Goal: Information Seeking & Learning: Learn about a topic

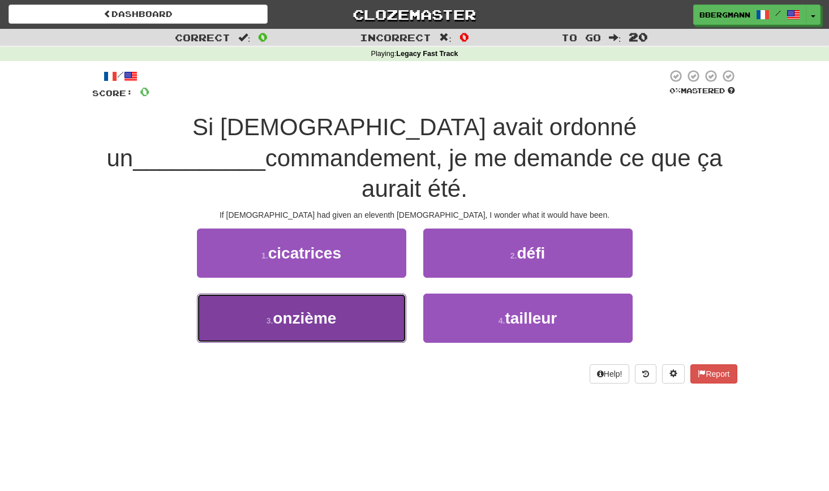
click at [359, 294] on button "3 . onzième" at bounding box center [301, 318] width 209 height 49
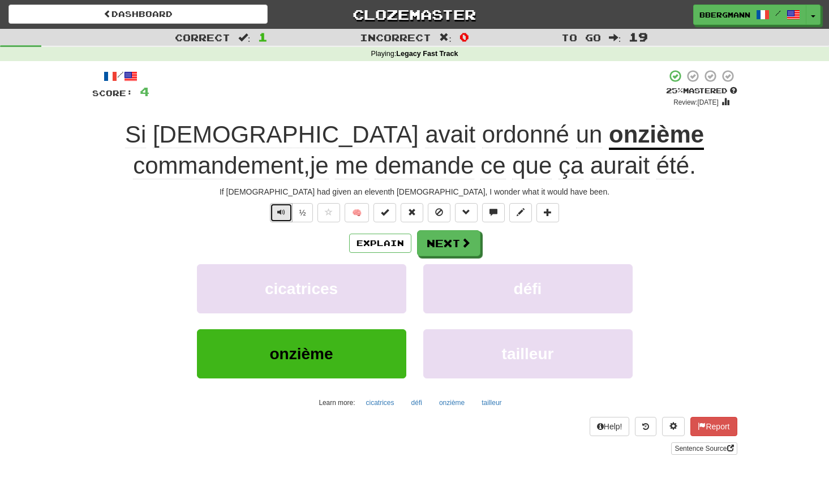
click at [280, 212] on span "Text-to-speech controls" at bounding box center [281, 212] width 8 height 8
click at [448, 240] on button "Next" at bounding box center [449, 244] width 63 height 26
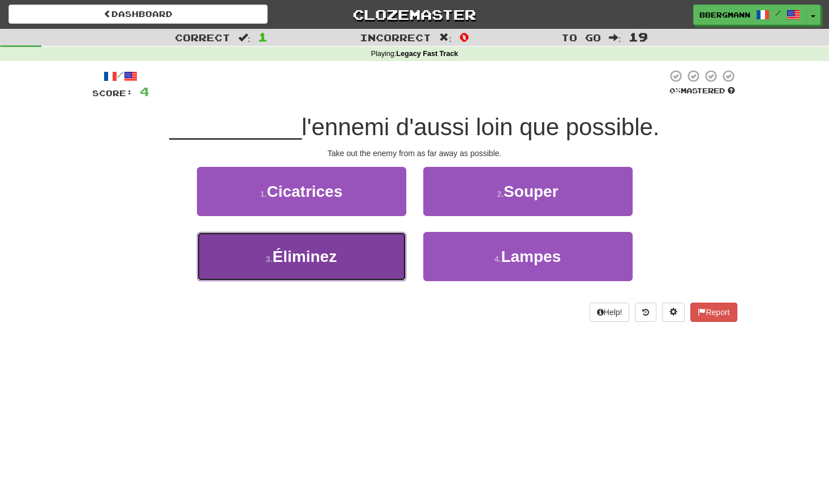
click at [353, 254] on button "3 . Éliminez" at bounding box center [301, 256] width 209 height 49
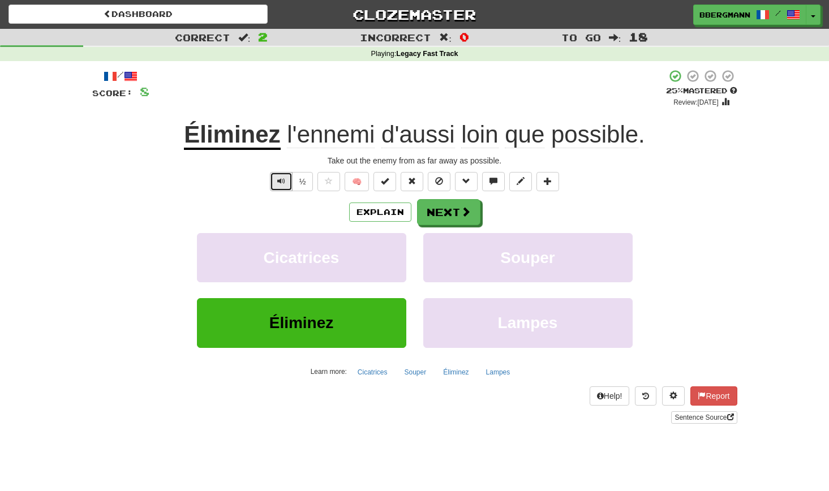
click at [281, 181] on span "Text-to-speech controls" at bounding box center [281, 181] width 8 height 8
click at [453, 212] on button "Next" at bounding box center [449, 213] width 63 height 26
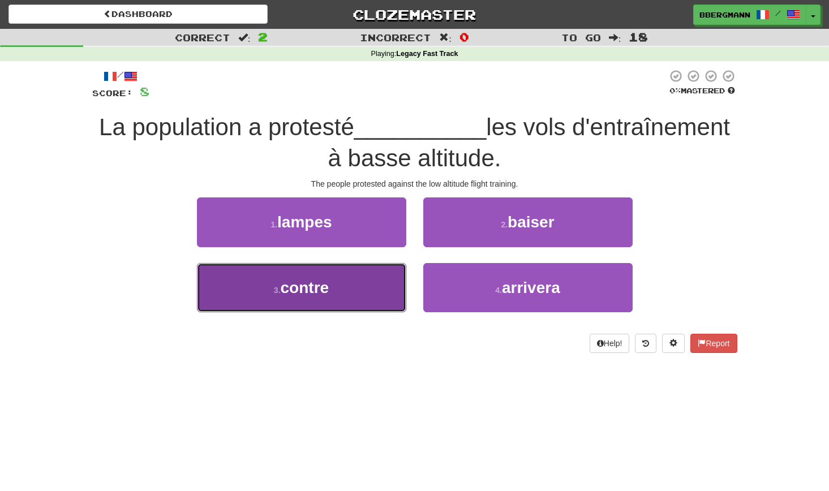
click at [357, 288] on button "3 . contre" at bounding box center [301, 287] width 209 height 49
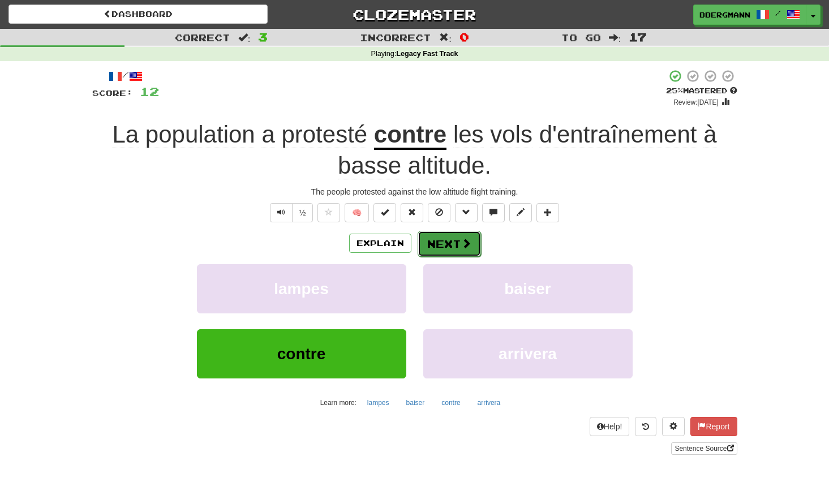
click at [451, 236] on button "Next" at bounding box center [449, 244] width 63 height 26
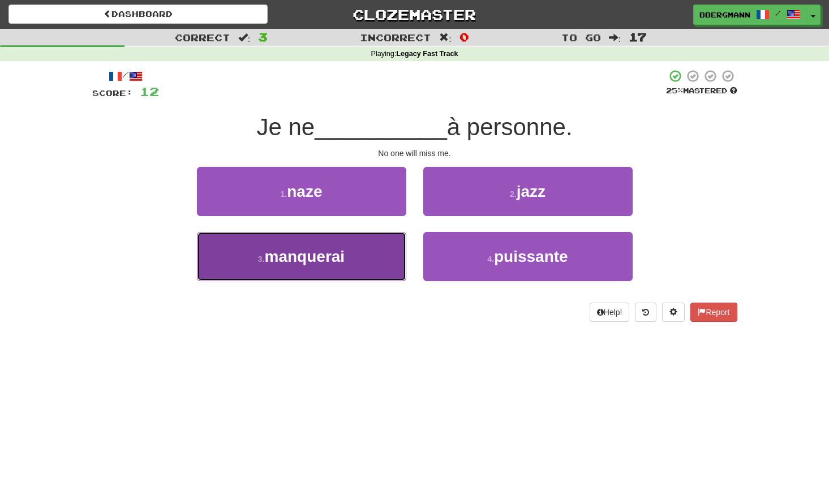
click at [346, 268] on button "3 . [GEOGRAPHIC_DATA]" at bounding box center [301, 256] width 209 height 49
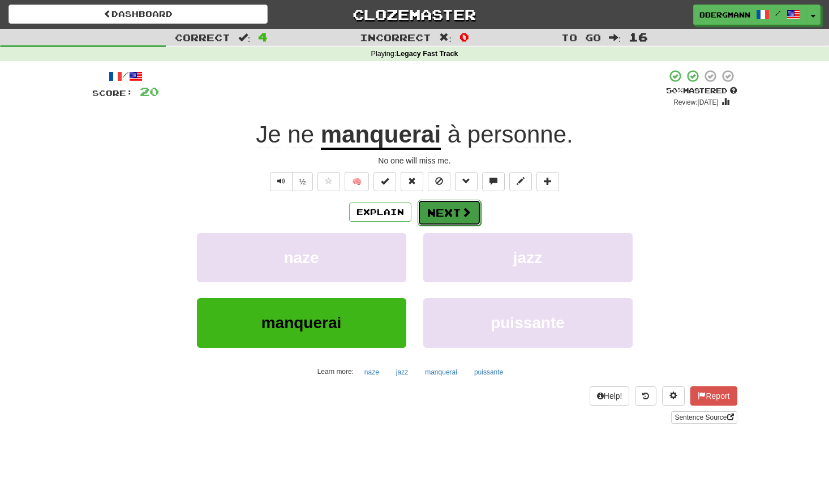
click at [450, 210] on button "Next" at bounding box center [449, 213] width 63 height 26
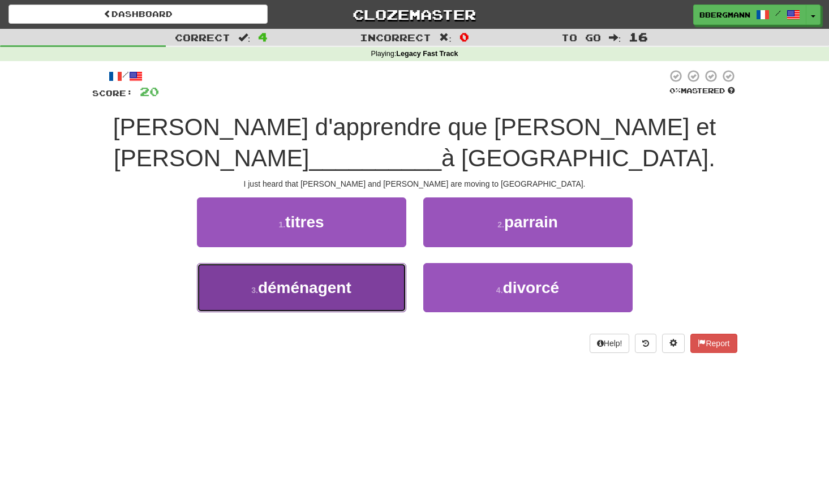
click at [360, 263] on button "3 . déménagent" at bounding box center [301, 287] width 209 height 49
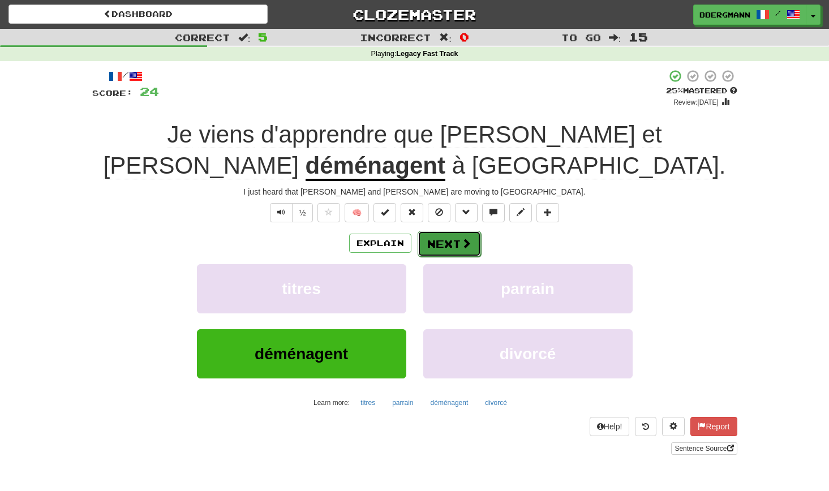
click at [448, 240] on button "Next" at bounding box center [449, 244] width 63 height 26
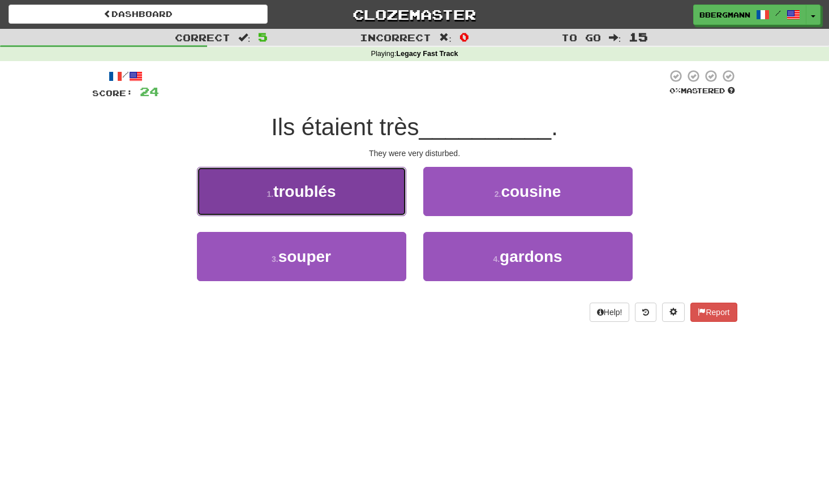
click at [375, 190] on button "1 . troublés" at bounding box center [301, 191] width 209 height 49
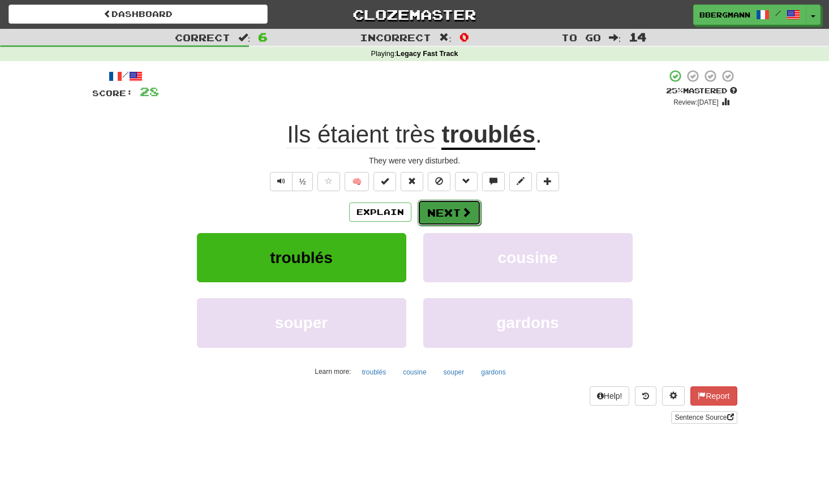
click at [451, 207] on button "Next" at bounding box center [449, 213] width 63 height 26
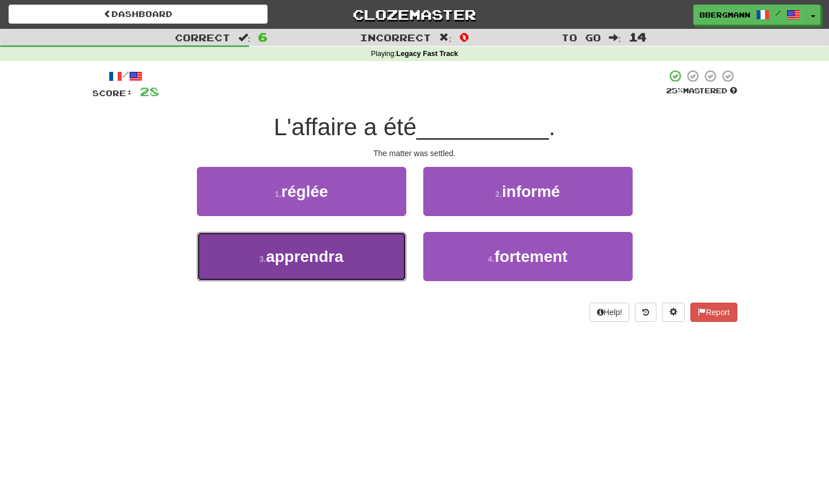
click at [371, 262] on button "3 . apprendra" at bounding box center [301, 256] width 209 height 49
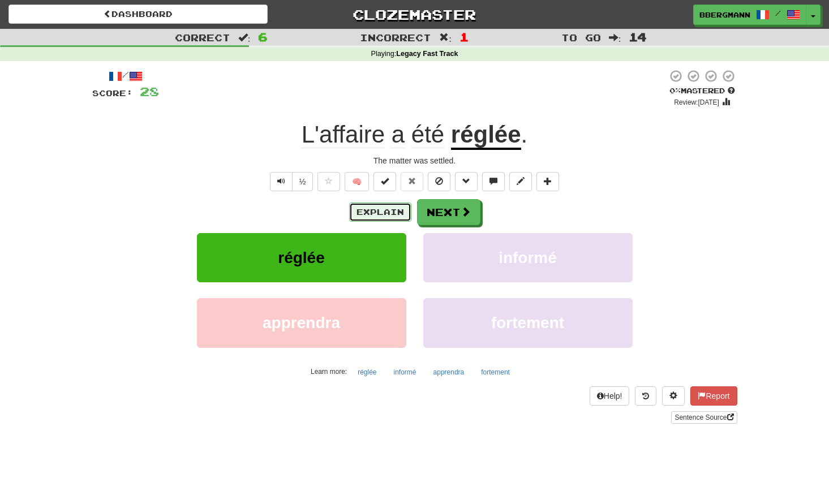
click at [387, 211] on button "Explain" at bounding box center [380, 212] width 62 height 19
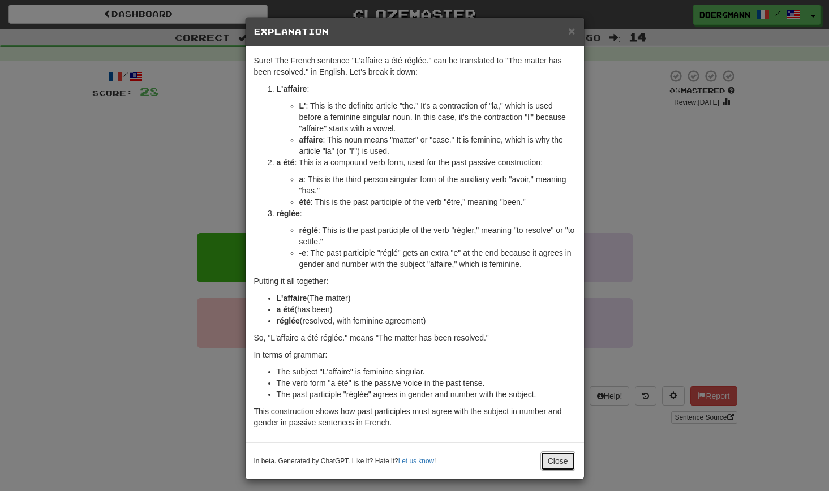
click at [556, 459] on button "Close" at bounding box center [558, 461] width 35 height 19
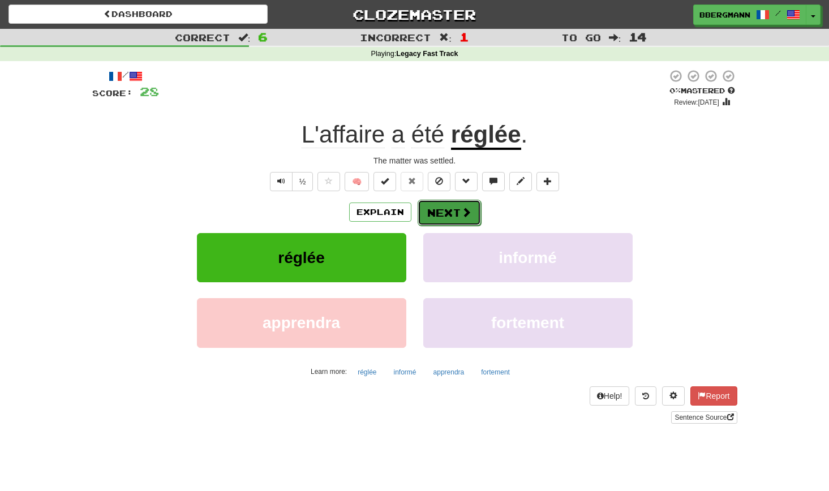
click at [448, 209] on button "Next" at bounding box center [449, 213] width 63 height 26
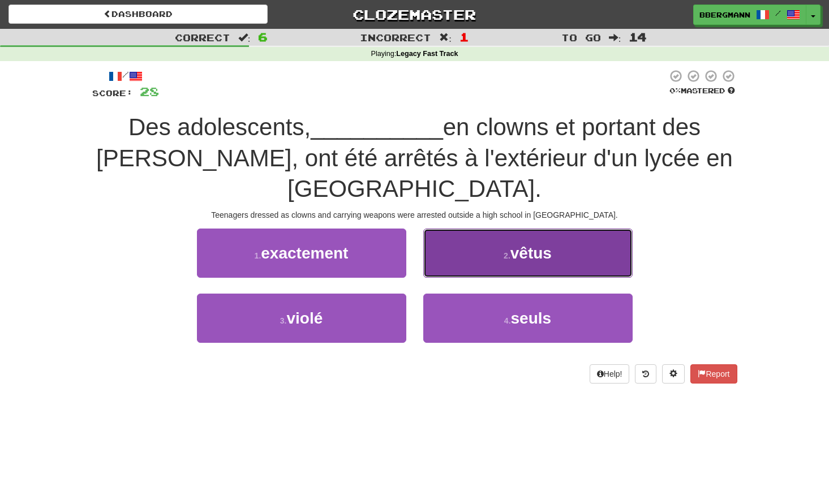
click at [573, 229] on button "2 . vêtus" at bounding box center [527, 253] width 209 height 49
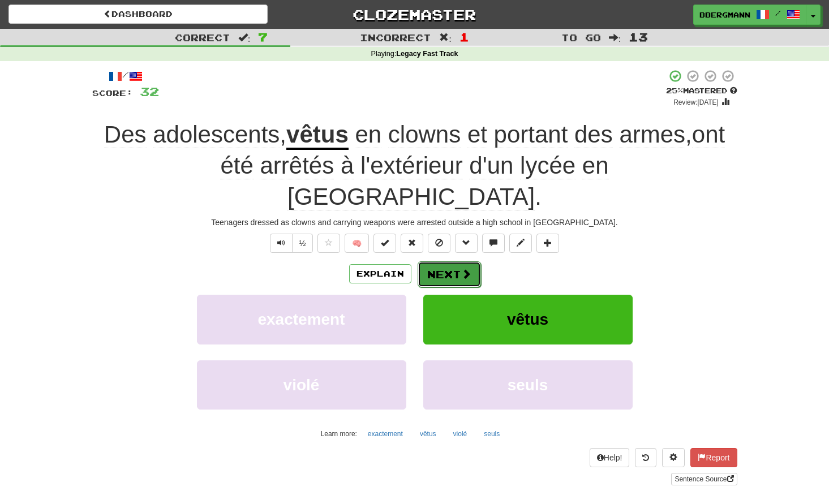
click at [446, 262] on button "Next" at bounding box center [449, 275] width 63 height 26
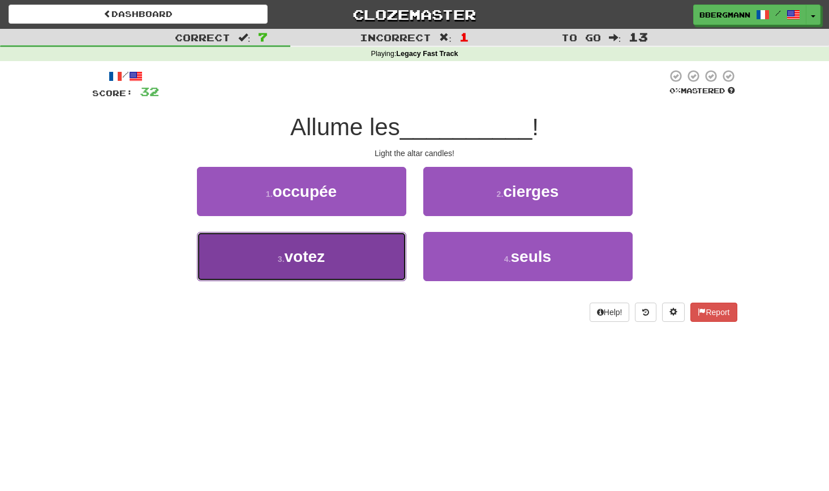
click at [338, 279] on button "3 . votez" at bounding box center [301, 256] width 209 height 49
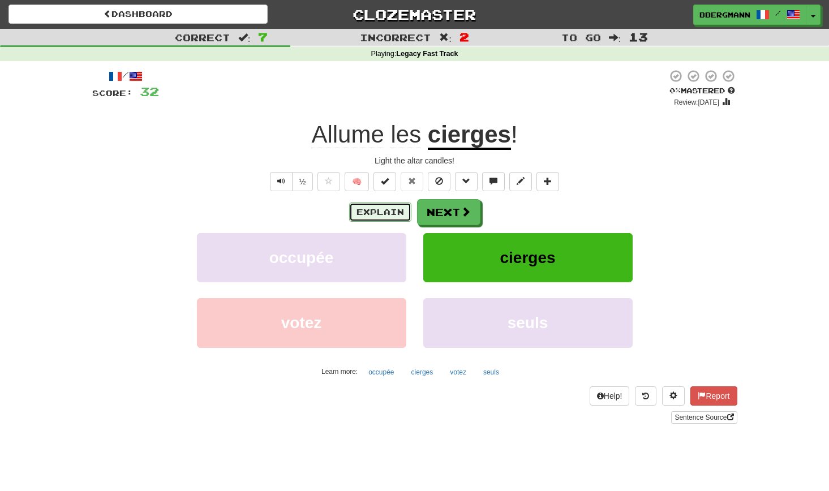
click at [380, 209] on button "Explain" at bounding box center [380, 212] width 62 height 19
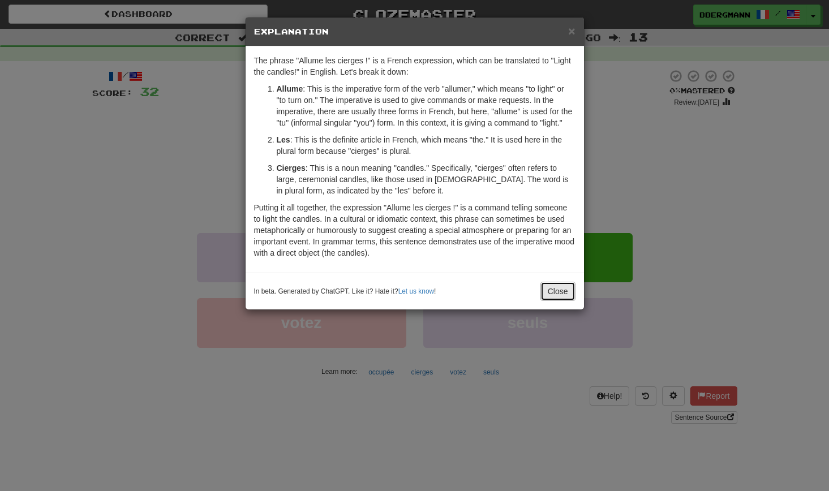
click at [560, 290] on button "Close" at bounding box center [558, 291] width 35 height 19
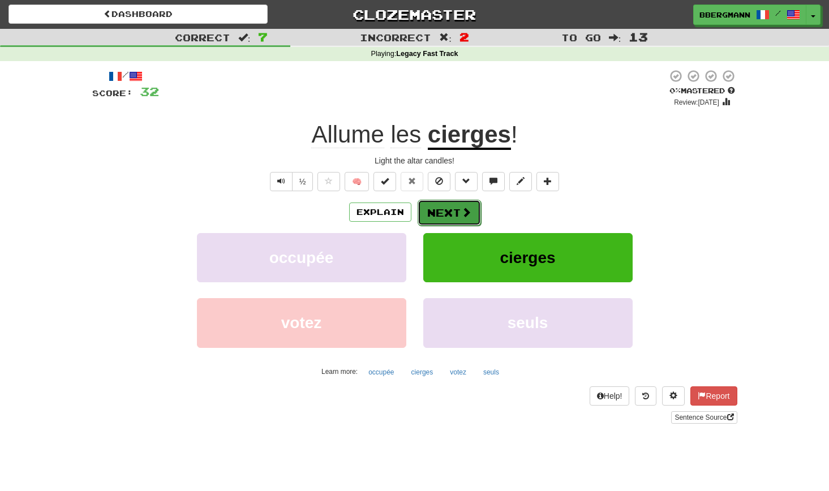
click at [449, 210] on button "Next" at bounding box center [449, 213] width 63 height 26
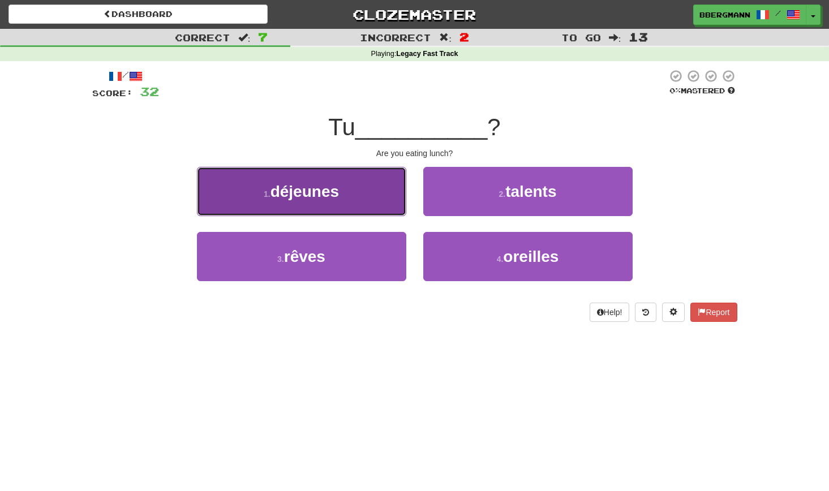
click at [365, 200] on button "1 . déjeunes" at bounding box center [301, 191] width 209 height 49
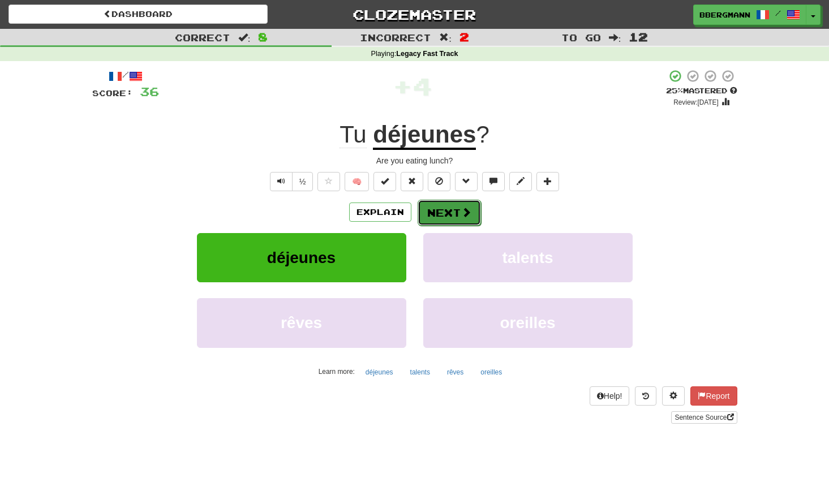
click at [446, 212] on button "Next" at bounding box center [449, 213] width 63 height 26
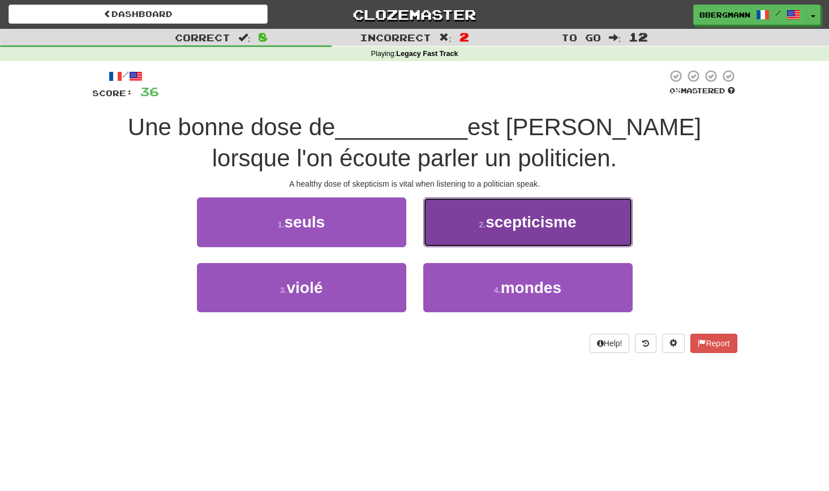
click at [449, 217] on button "2 . scepticisme" at bounding box center [527, 222] width 209 height 49
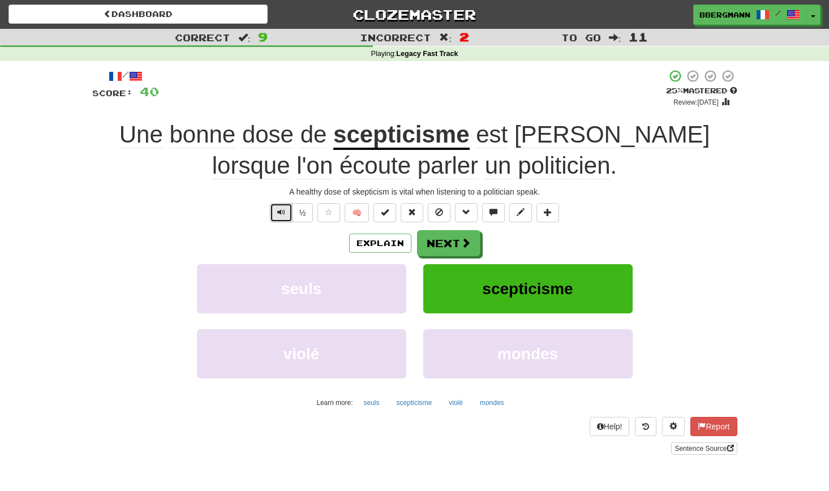
click at [275, 211] on button "Text-to-speech controls" at bounding box center [281, 212] width 23 height 19
click at [452, 249] on button "Next" at bounding box center [449, 244] width 63 height 26
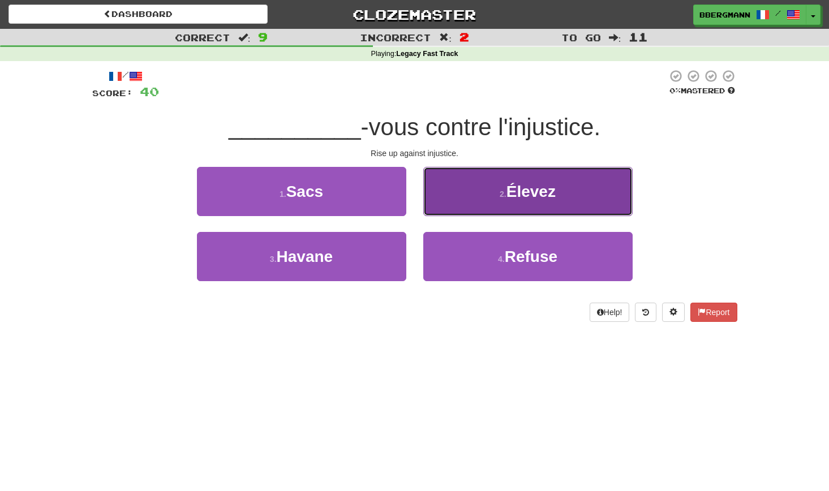
click at [468, 200] on button "2 . Élevez" at bounding box center [527, 191] width 209 height 49
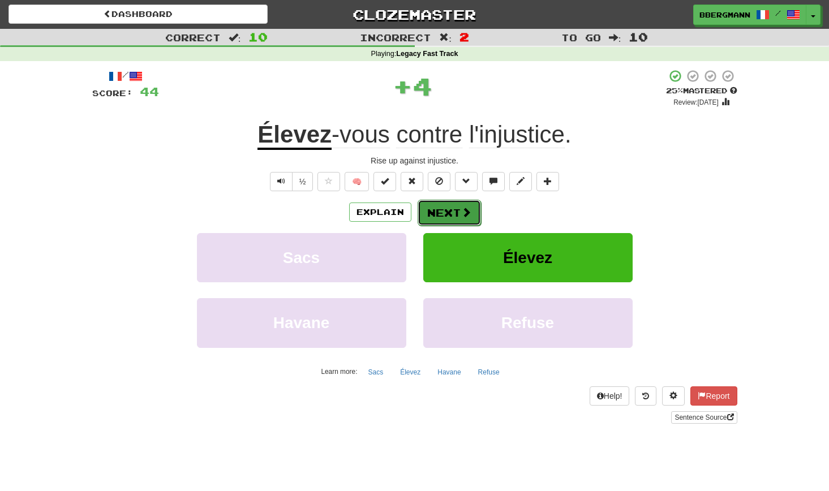
click at [446, 207] on button "Next" at bounding box center [449, 213] width 63 height 26
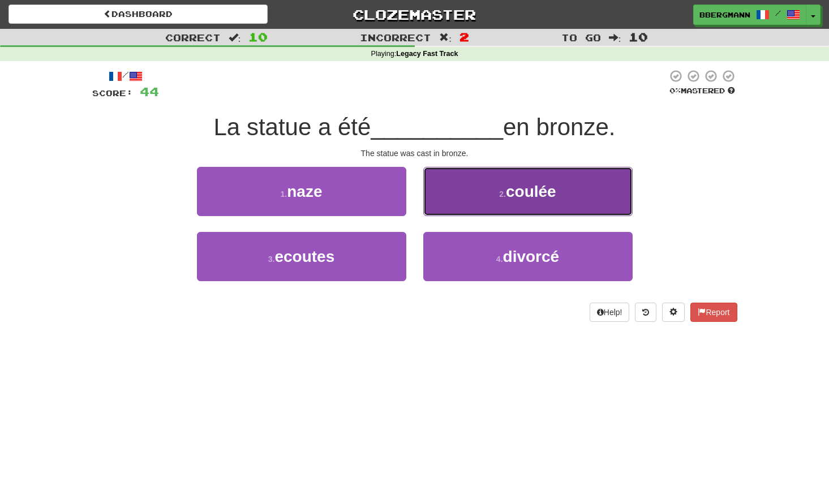
click at [463, 189] on button "2 . coulée" at bounding box center [527, 191] width 209 height 49
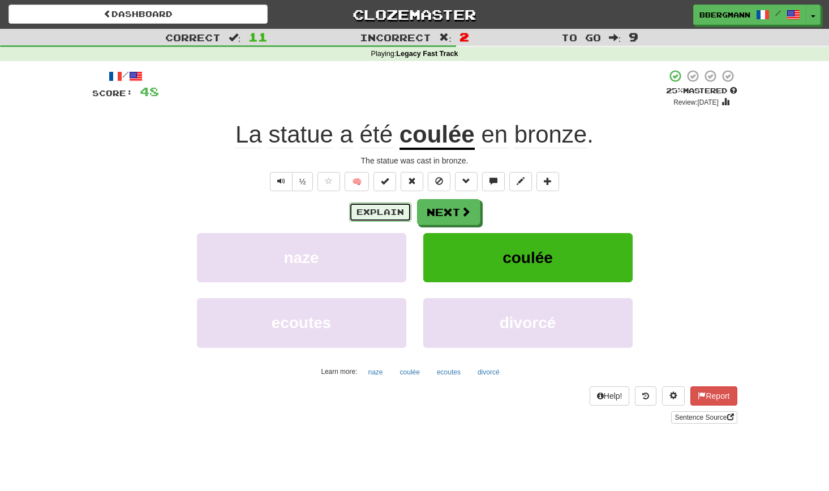
click at [380, 210] on button "Explain" at bounding box center [380, 212] width 62 height 19
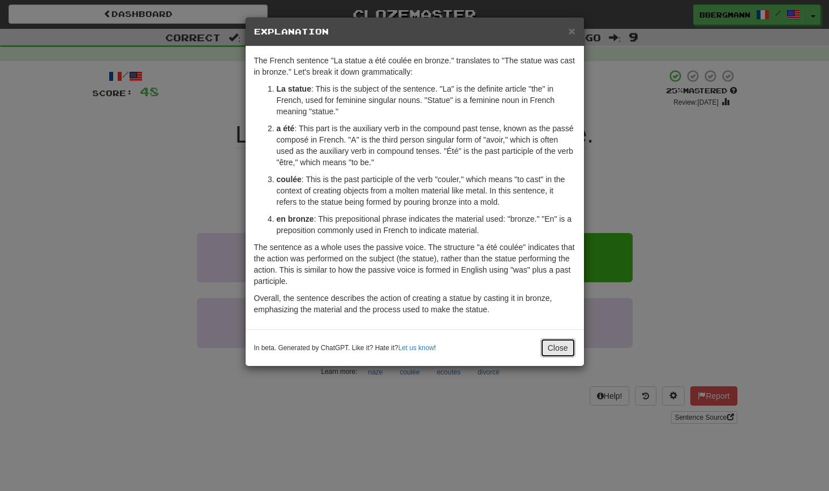
click at [556, 346] on button "Close" at bounding box center [558, 348] width 35 height 19
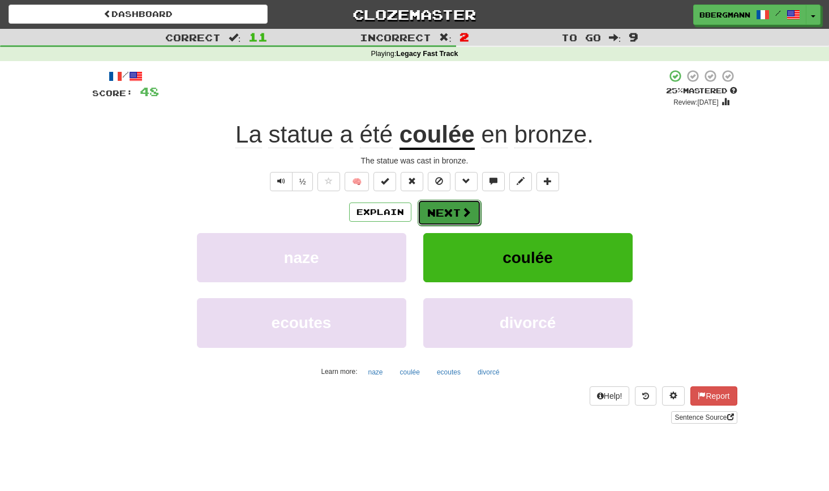
click at [449, 211] on button "Next" at bounding box center [449, 213] width 63 height 26
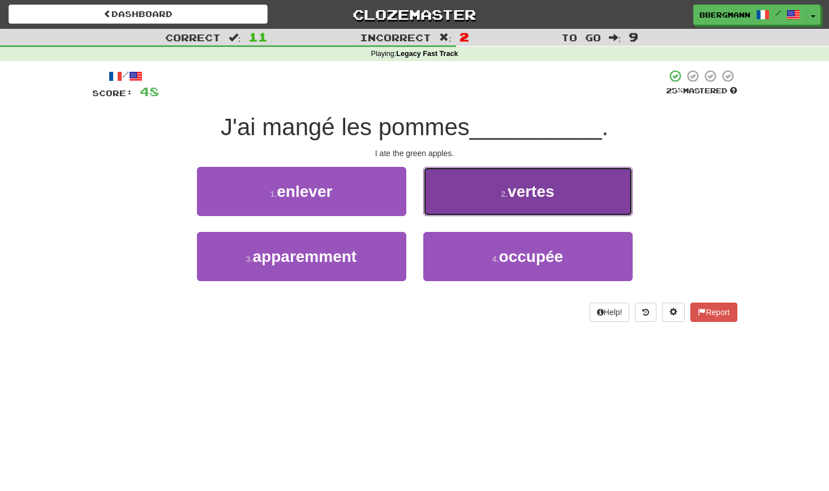
click at [455, 190] on button "2 . vertes" at bounding box center [527, 191] width 209 height 49
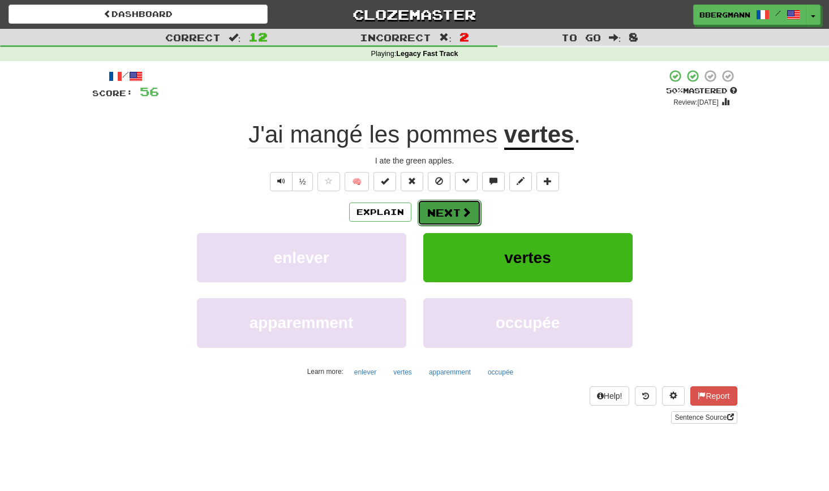
click at [439, 209] on button "Next" at bounding box center [449, 213] width 63 height 26
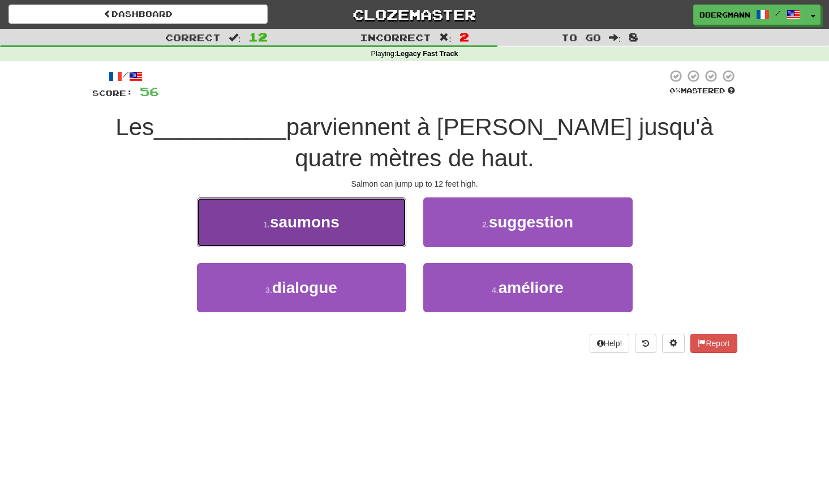
click at [333, 221] on span "saumons" at bounding box center [305, 222] width 70 height 18
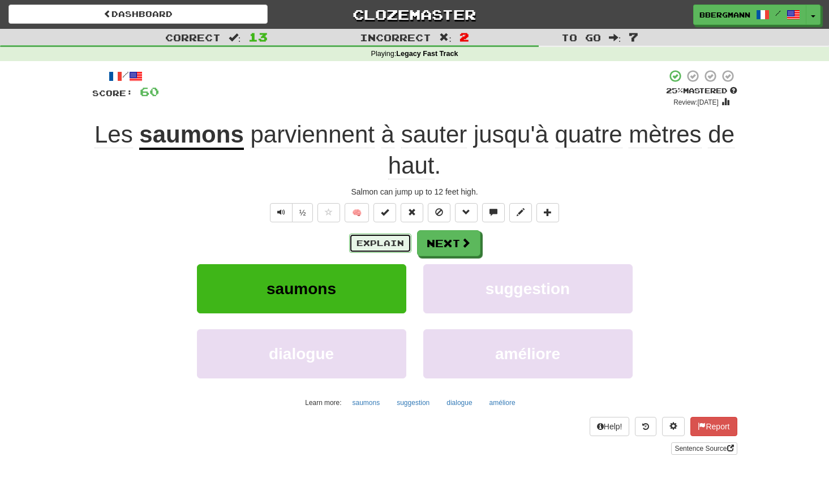
click at [386, 244] on button "Explain" at bounding box center [380, 243] width 62 height 19
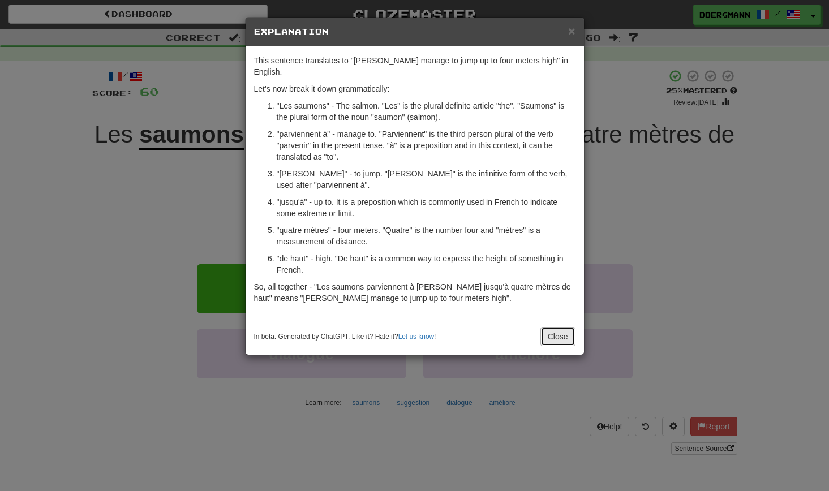
click at [557, 327] on button "Close" at bounding box center [558, 336] width 35 height 19
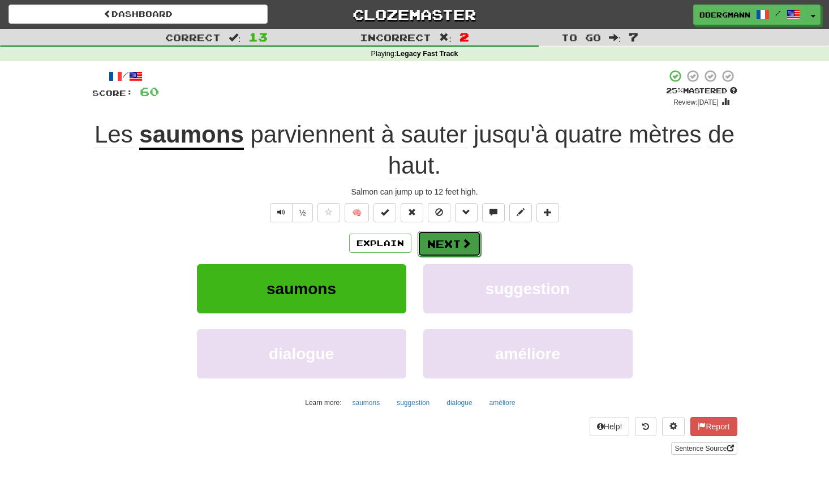
click at [450, 247] on button "Next" at bounding box center [449, 244] width 63 height 26
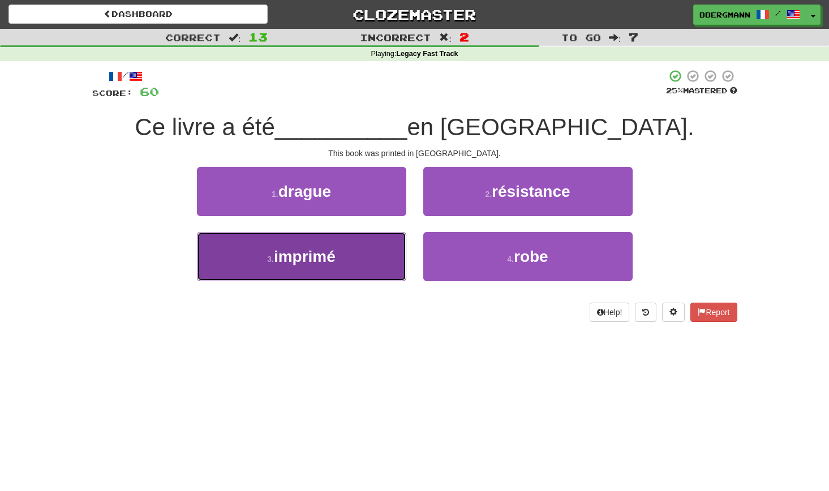
click at [356, 258] on button "3 . imprimé" at bounding box center [301, 256] width 209 height 49
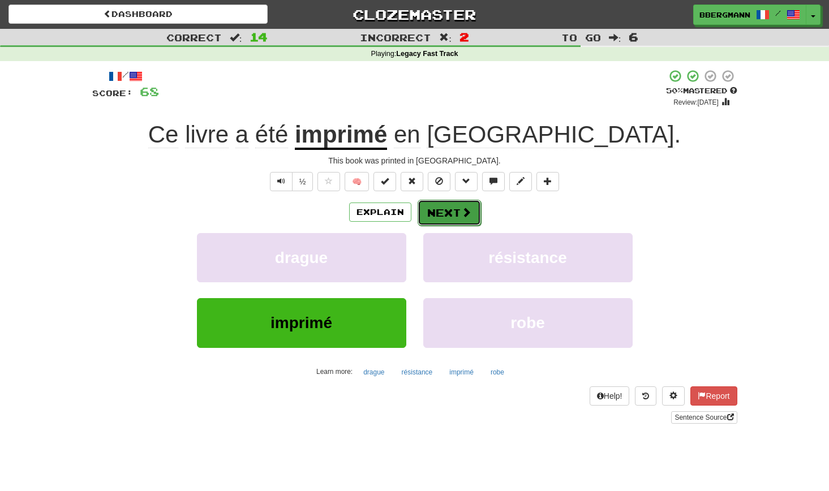
click at [443, 215] on button "Next" at bounding box center [449, 213] width 63 height 26
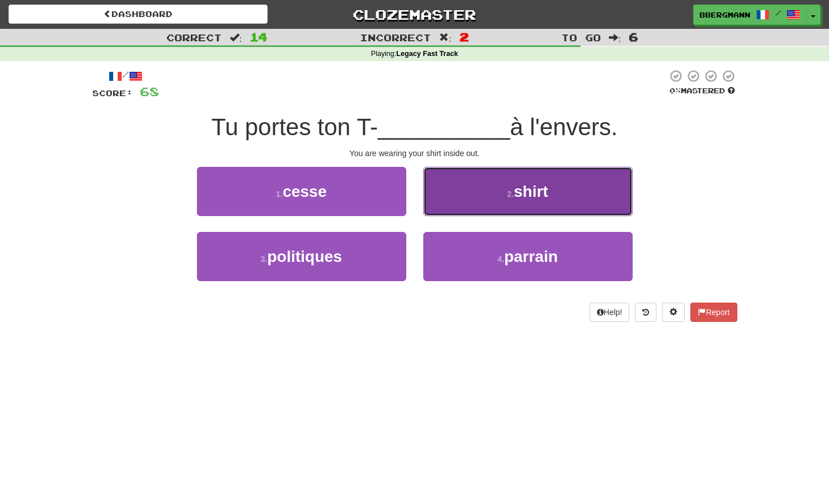
click at [467, 185] on button "2 . shirt" at bounding box center [527, 191] width 209 height 49
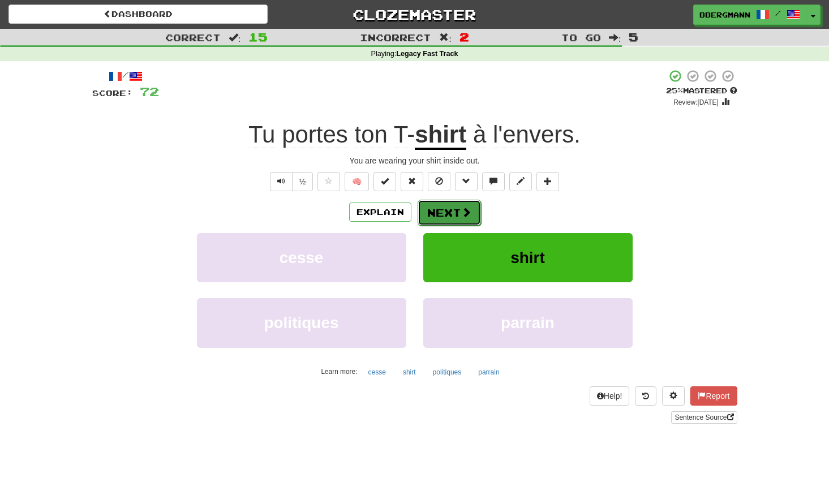
click at [456, 209] on button "Next" at bounding box center [449, 213] width 63 height 26
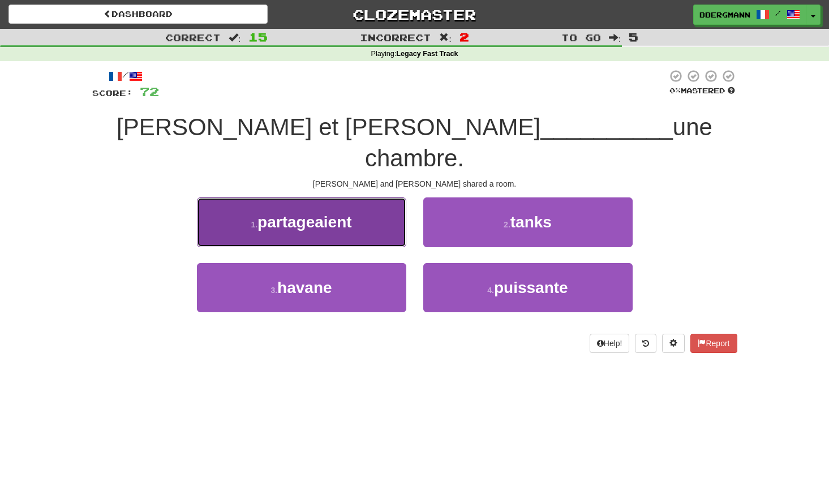
click at [313, 202] on button "1 . partageaient" at bounding box center [301, 222] width 209 height 49
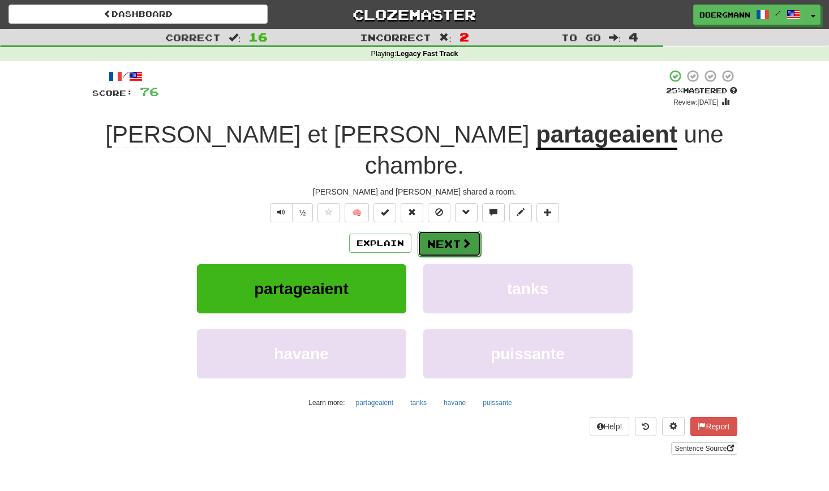
click at [452, 231] on button "Next" at bounding box center [449, 244] width 63 height 26
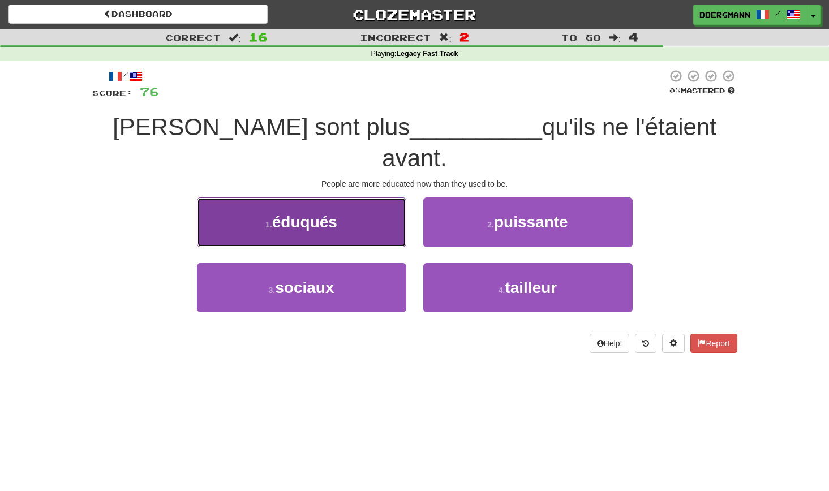
click at [368, 198] on button "1 . éduqués" at bounding box center [301, 222] width 209 height 49
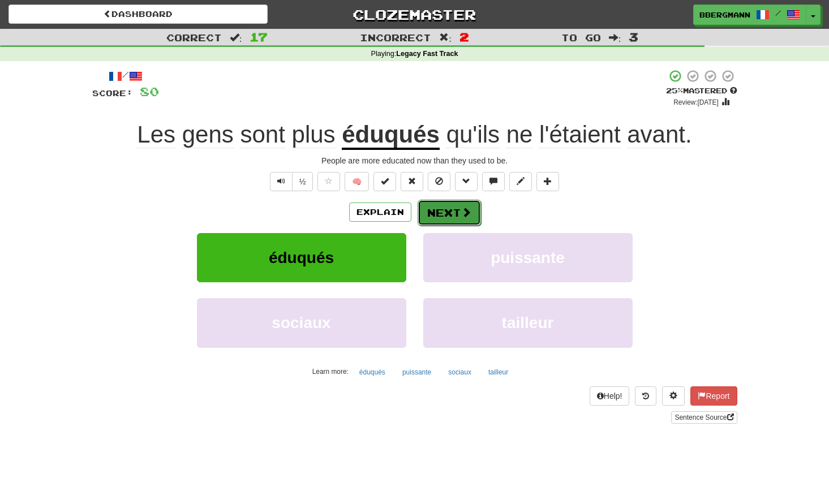
click at [442, 208] on button "Next" at bounding box center [449, 213] width 63 height 26
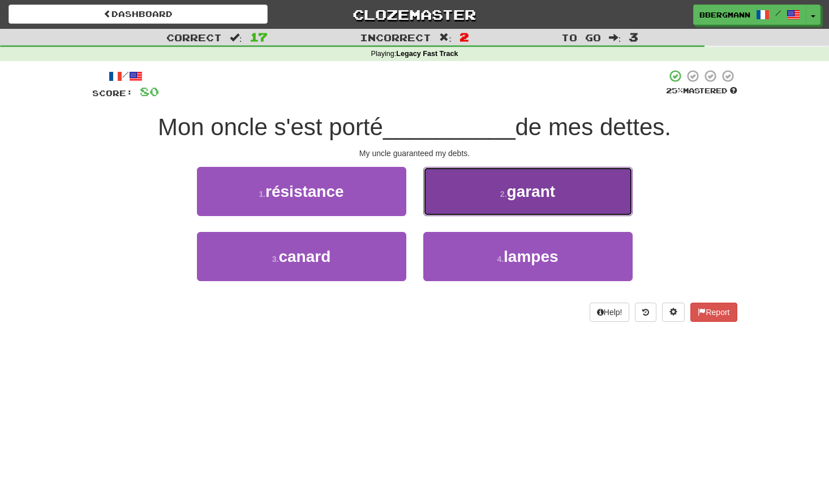
click at [477, 204] on button "2 . garant" at bounding box center [527, 191] width 209 height 49
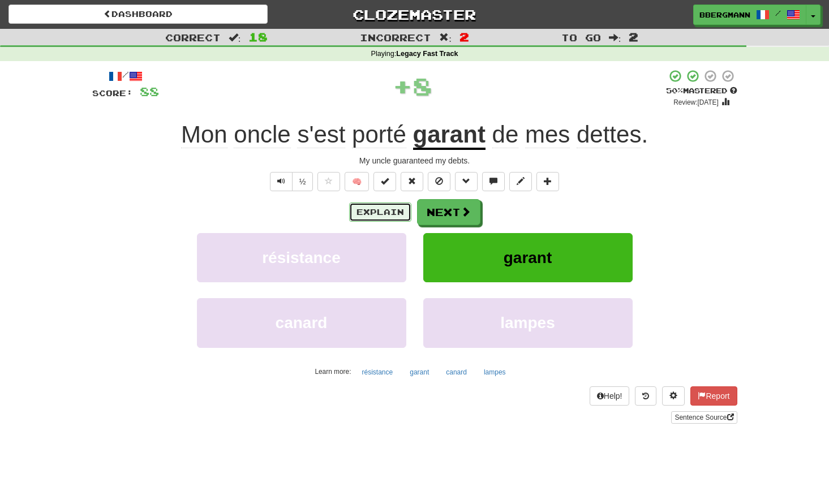
click at [375, 214] on button "Explain" at bounding box center [380, 212] width 62 height 19
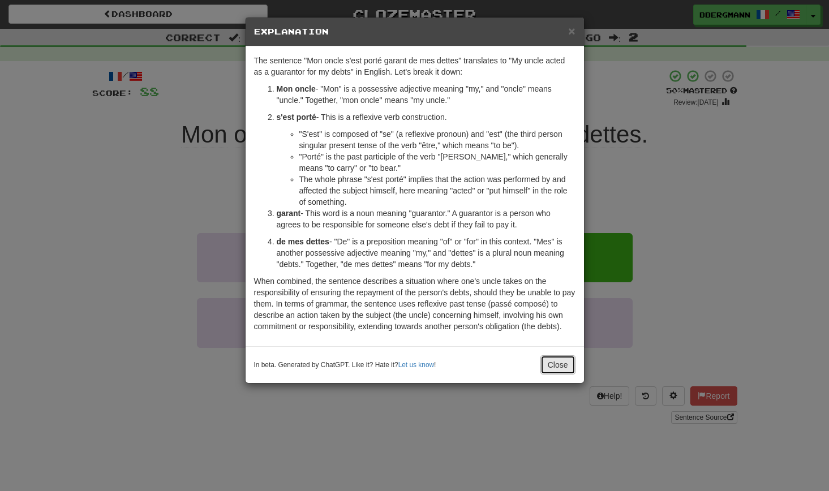
click at [559, 366] on button "Close" at bounding box center [558, 365] width 35 height 19
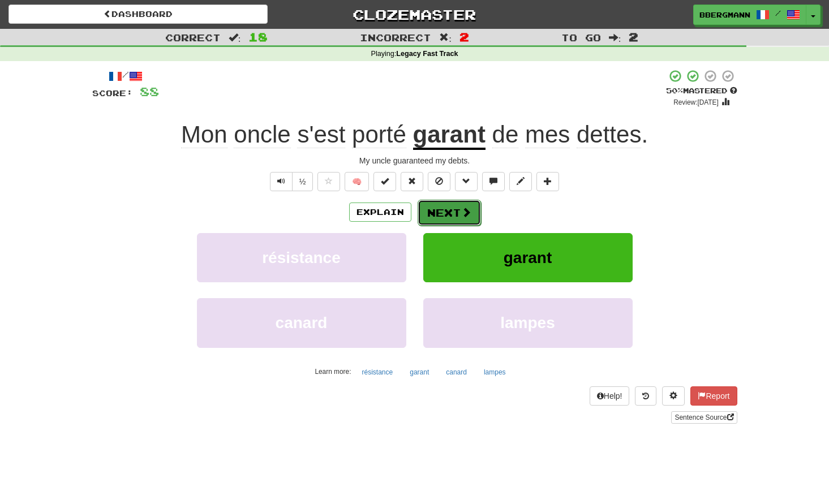
click at [452, 211] on button "Next" at bounding box center [449, 213] width 63 height 26
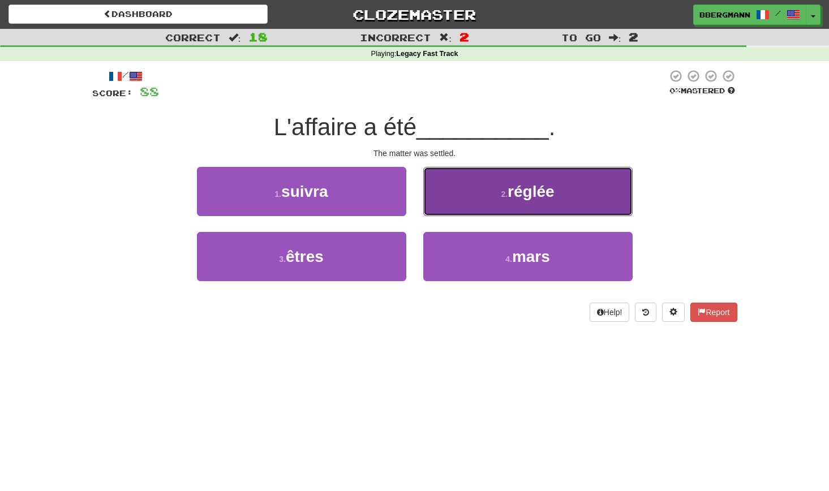
click at [501, 190] on small "2 ." at bounding box center [504, 194] width 7 height 9
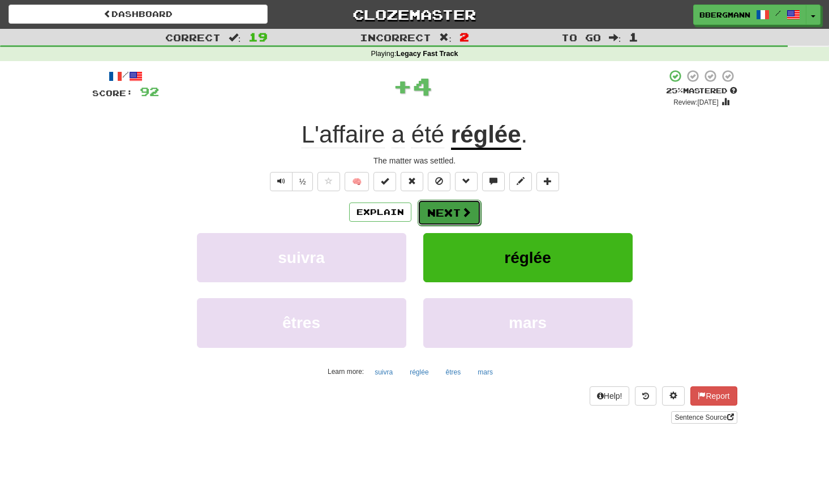
click at [435, 207] on button "Next" at bounding box center [449, 213] width 63 height 26
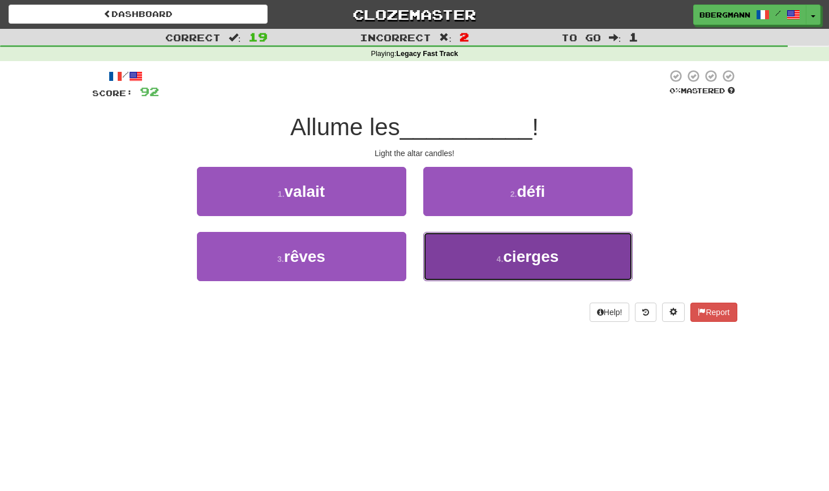
click at [498, 247] on button "4 . cierges" at bounding box center [527, 256] width 209 height 49
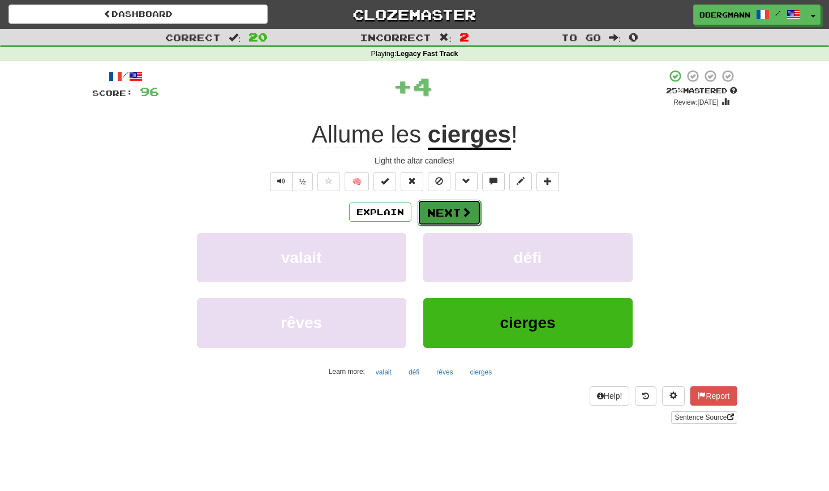
click at [434, 203] on button "Next" at bounding box center [449, 213] width 63 height 26
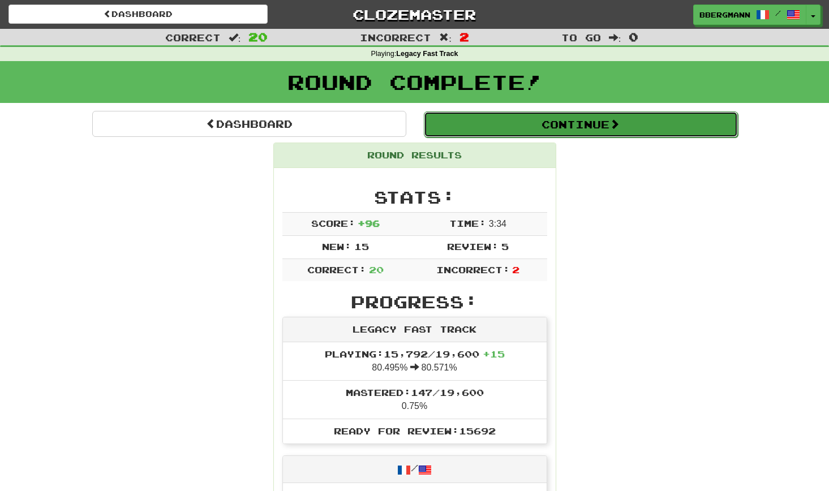
click at [575, 123] on button "Continue" at bounding box center [581, 125] width 314 height 26
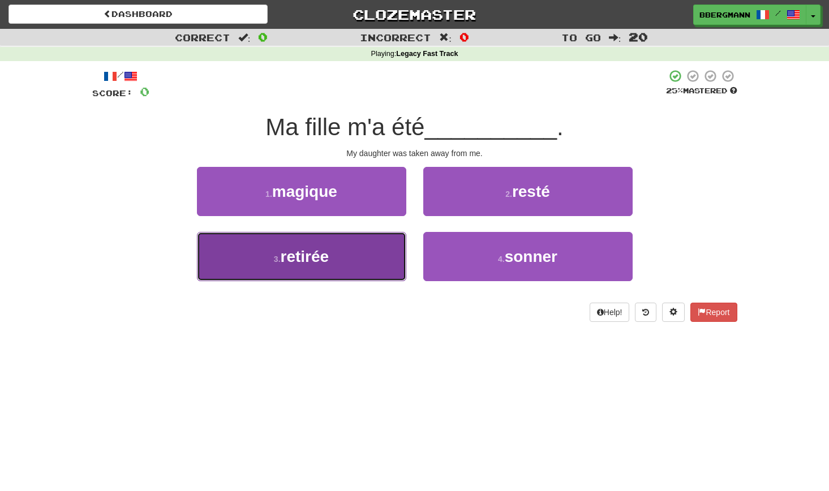
click at [379, 254] on button "3 . retirée" at bounding box center [301, 256] width 209 height 49
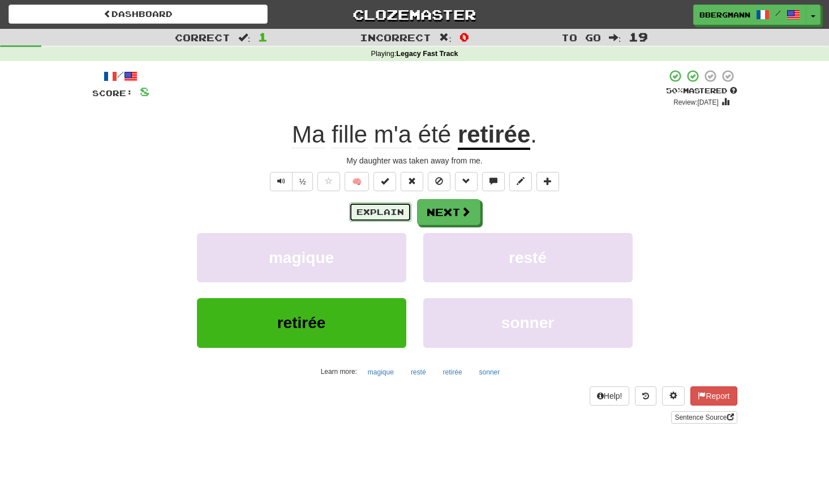
click at [395, 219] on button "Explain" at bounding box center [380, 212] width 62 height 19
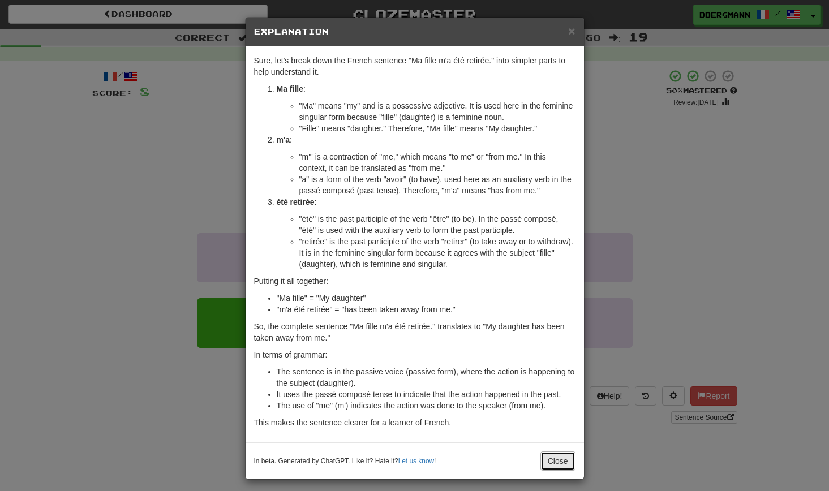
click at [566, 460] on button "Close" at bounding box center [558, 461] width 35 height 19
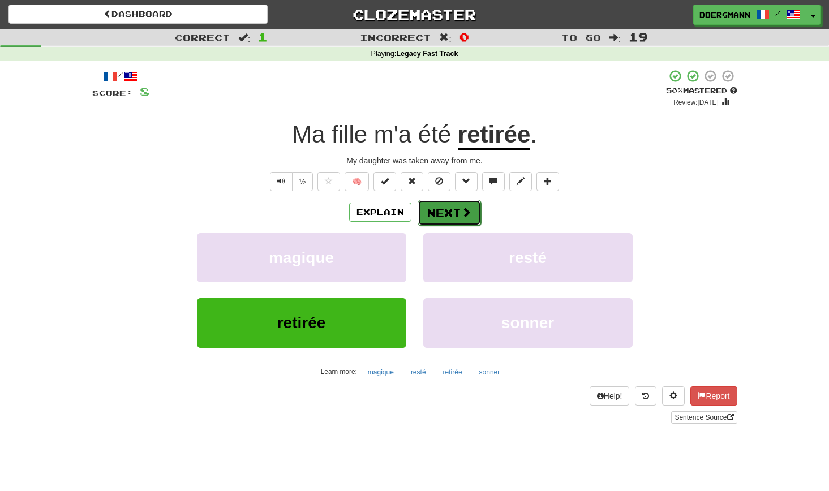
click at [458, 211] on button "Next" at bounding box center [449, 213] width 63 height 26
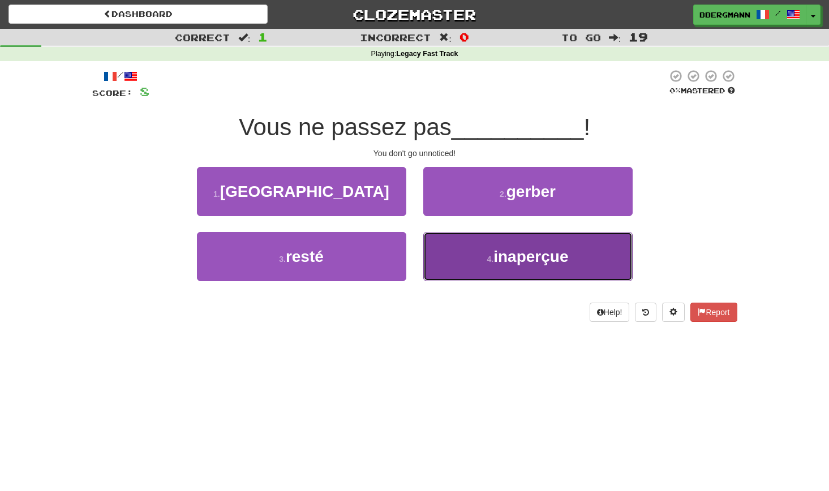
click at [453, 251] on button "4 . [GEOGRAPHIC_DATA]" at bounding box center [527, 256] width 209 height 49
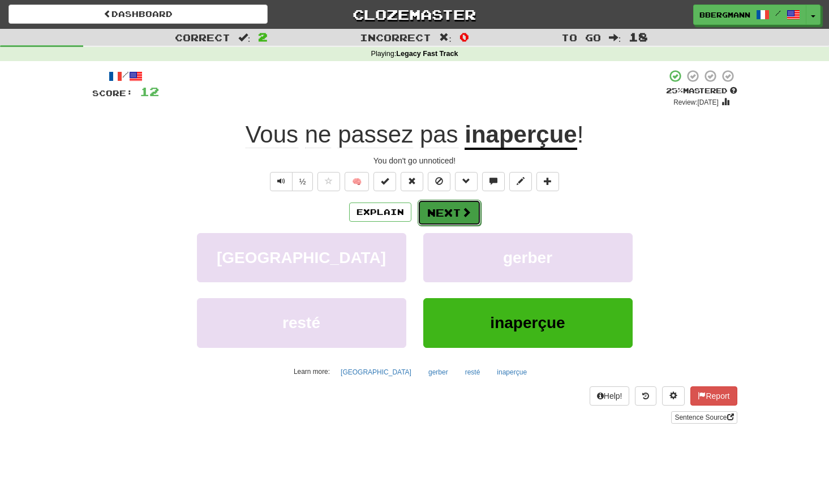
click at [444, 214] on button "Next" at bounding box center [449, 213] width 63 height 26
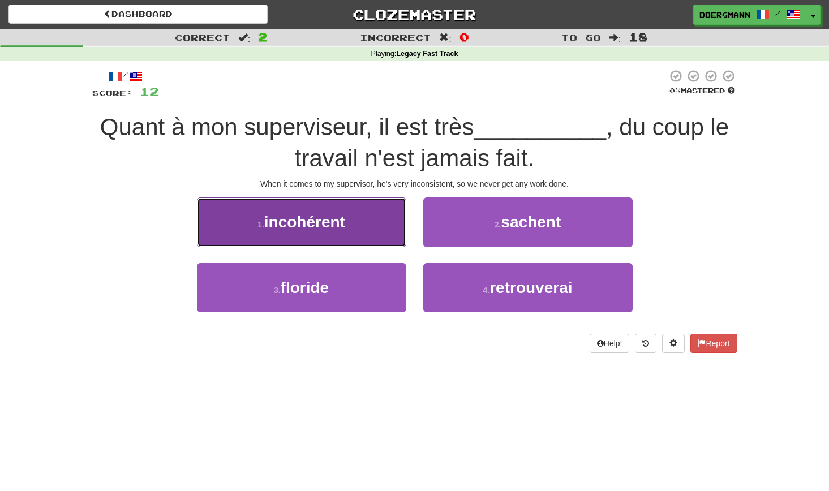
click at [371, 215] on button "1 . incohérent" at bounding box center [301, 222] width 209 height 49
